Goal: Information Seeking & Learning: Check status

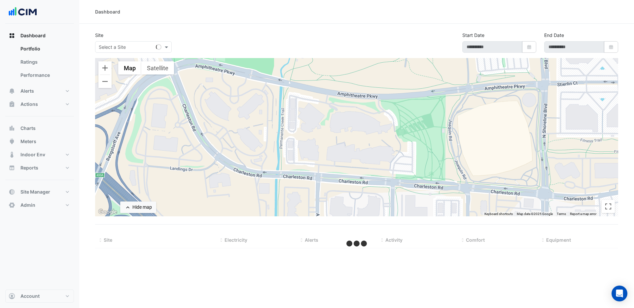
select select "***"
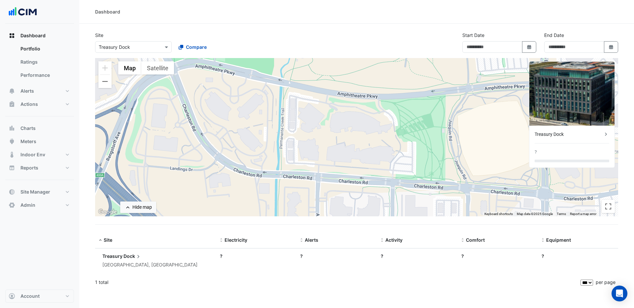
type input "**********"
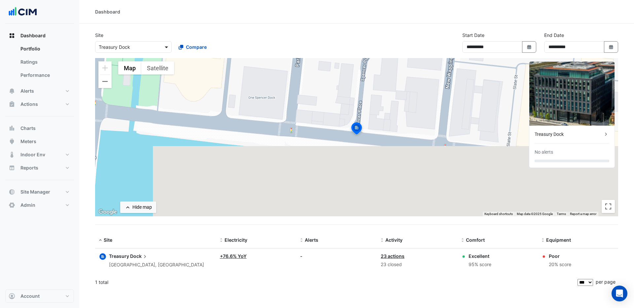
click at [166, 45] on span at bounding box center [167, 47] width 8 height 7
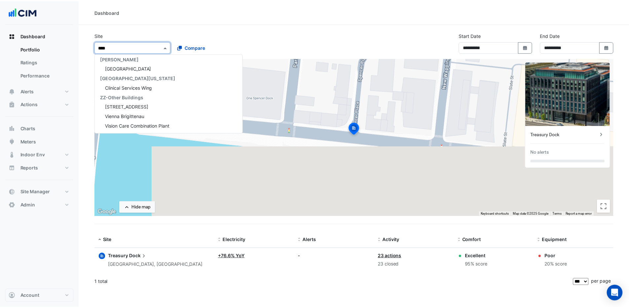
scroll to position [127, 0]
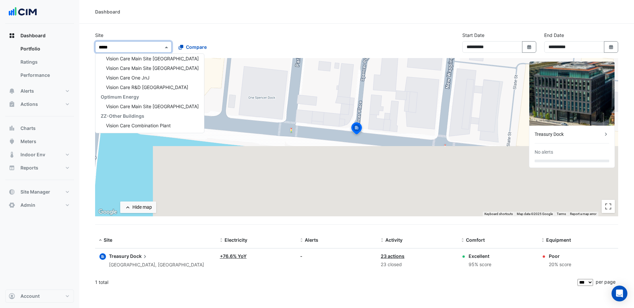
type input "******"
click at [159, 57] on span "Vision Care Main Site [GEOGRAPHIC_DATA]" at bounding box center [152, 59] width 93 height 6
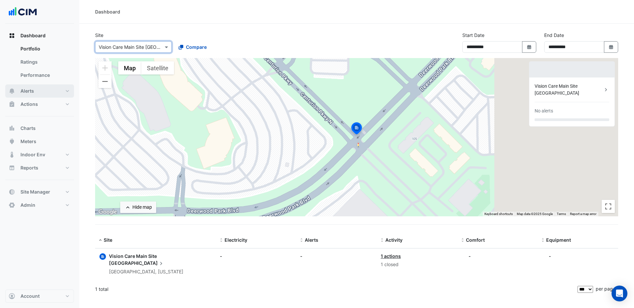
click at [29, 88] on span "Alerts" at bounding box center [27, 91] width 14 height 7
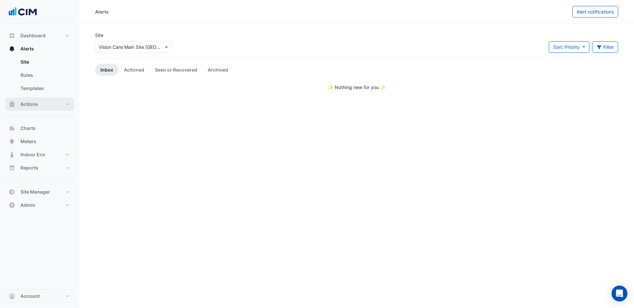
click at [32, 105] on span "Actions" at bounding box center [28, 104] width 17 height 7
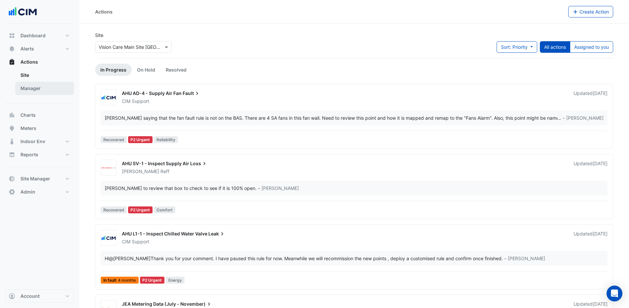
click at [32, 89] on link "Manager" at bounding box center [44, 88] width 59 height 13
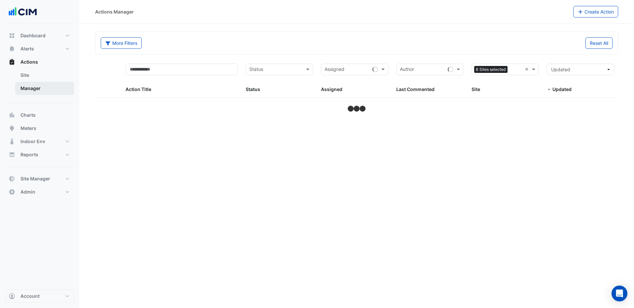
select select "***"
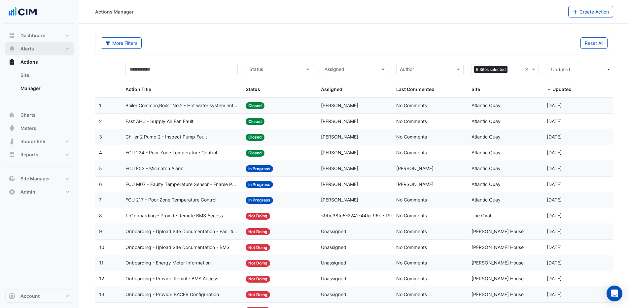
click at [28, 47] on span "Alerts" at bounding box center [27, 49] width 14 height 7
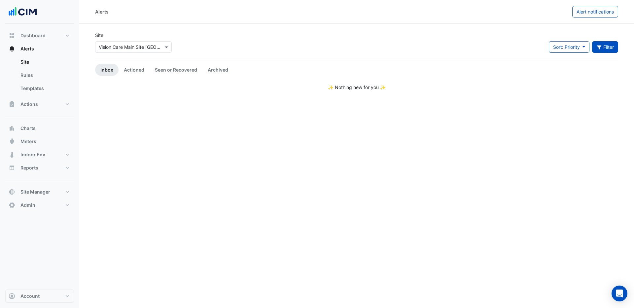
click at [605, 50] on button "Filter" at bounding box center [605, 47] width 26 height 12
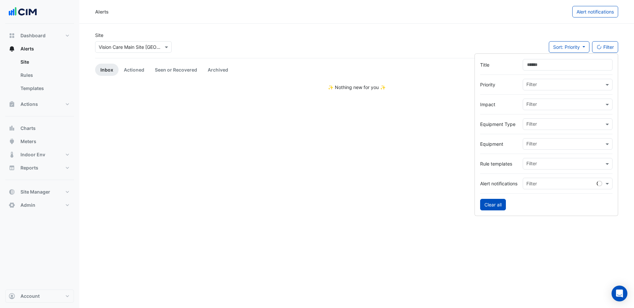
click at [494, 206] on button "Clear all" at bounding box center [493, 205] width 26 height 12
click at [421, 25] on section "Site × Vision Care Main Site [GEOGRAPHIC_DATA] Sort: {{sortBy}} Priority Update…" at bounding box center [356, 57] width 555 height 67
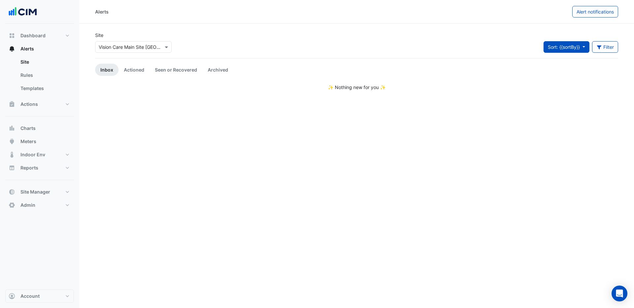
click at [582, 47] on button "Sort: {{sortBy}}" at bounding box center [566, 47] width 46 height 12
click at [524, 32] on div "Site × Vision Care Main Site [GEOGRAPHIC_DATA] Sort: {{sortBy}} Filter Title Pr…" at bounding box center [356, 45] width 531 height 26
click at [175, 70] on link "Seen or Recovered" at bounding box center [176, 70] width 53 height 12
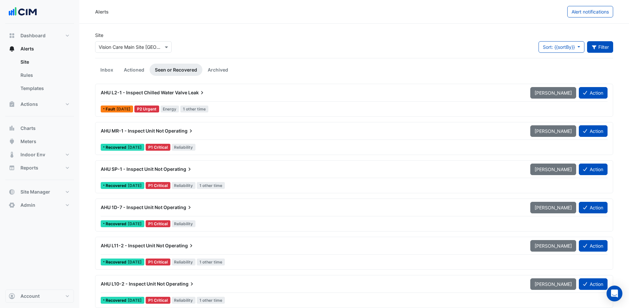
click at [598, 48] on button "Filter" at bounding box center [600, 47] width 26 height 12
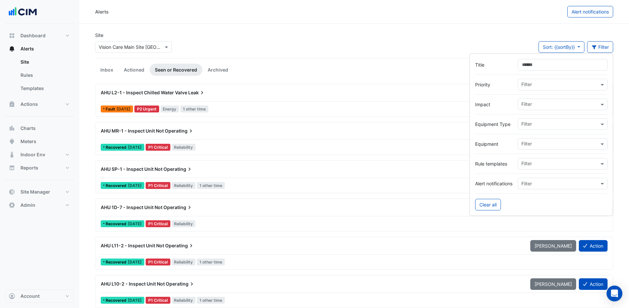
click at [549, 145] on input "text" at bounding box center [560, 144] width 78 height 7
click at [542, 163] on span "AHU L4-1" at bounding box center [533, 163] width 21 height 6
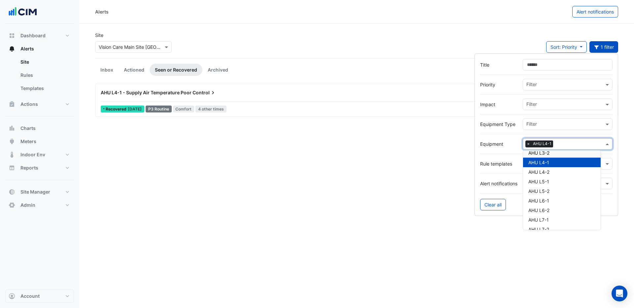
click at [171, 93] on span "AHU L4-1 - Supply Air Temperature Poor" at bounding box center [146, 93] width 91 height 6
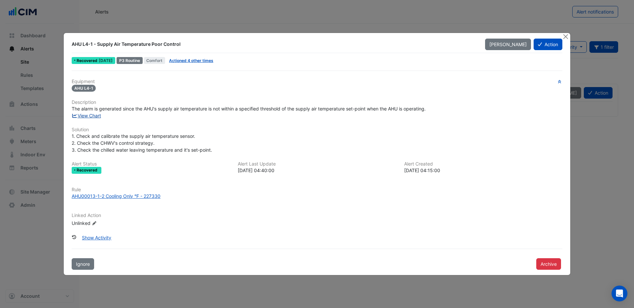
click at [96, 118] on link "View Chart" at bounding box center [86, 116] width 29 height 6
click at [565, 37] on button "Close" at bounding box center [565, 36] width 7 height 7
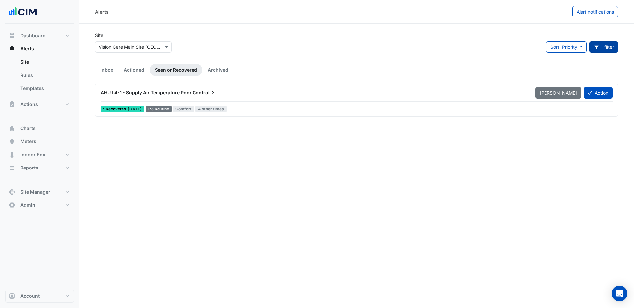
click at [603, 45] on button "1 filter" at bounding box center [603, 47] width 29 height 12
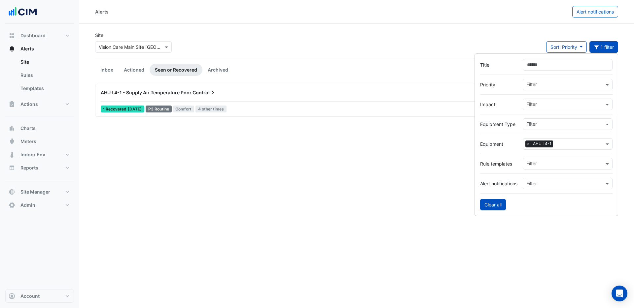
click at [488, 202] on button "Clear all" at bounding box center [493, 205] width 26 height 12
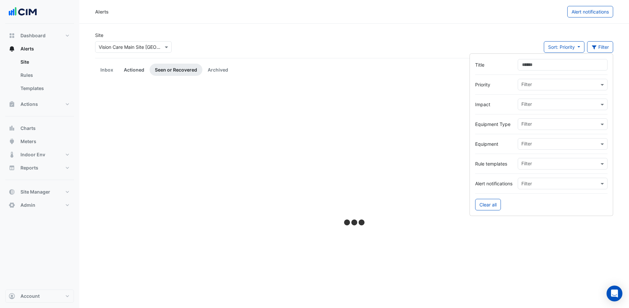
click at [124, 72] on link "Actioned" at bounding box center [134, 70] width 31 height 12
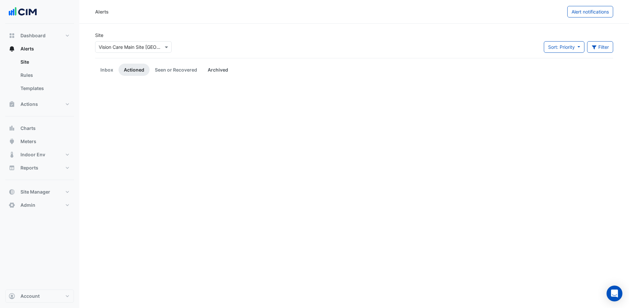
click at [219, 68] on link "Archived" at bounding box center [217, 70] width 31 height 12
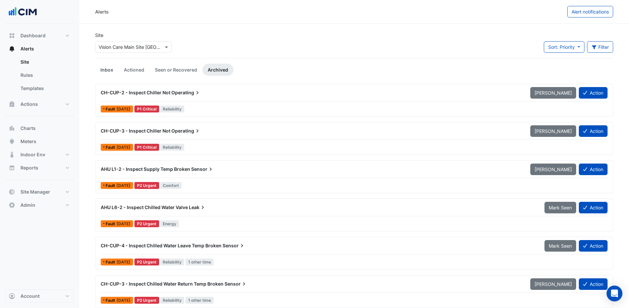
click at [102, 68] on link "Inbox" at bounding box center [106, 70] width 23 height 12
